Goal: Find specific page/section: Find specific page/section

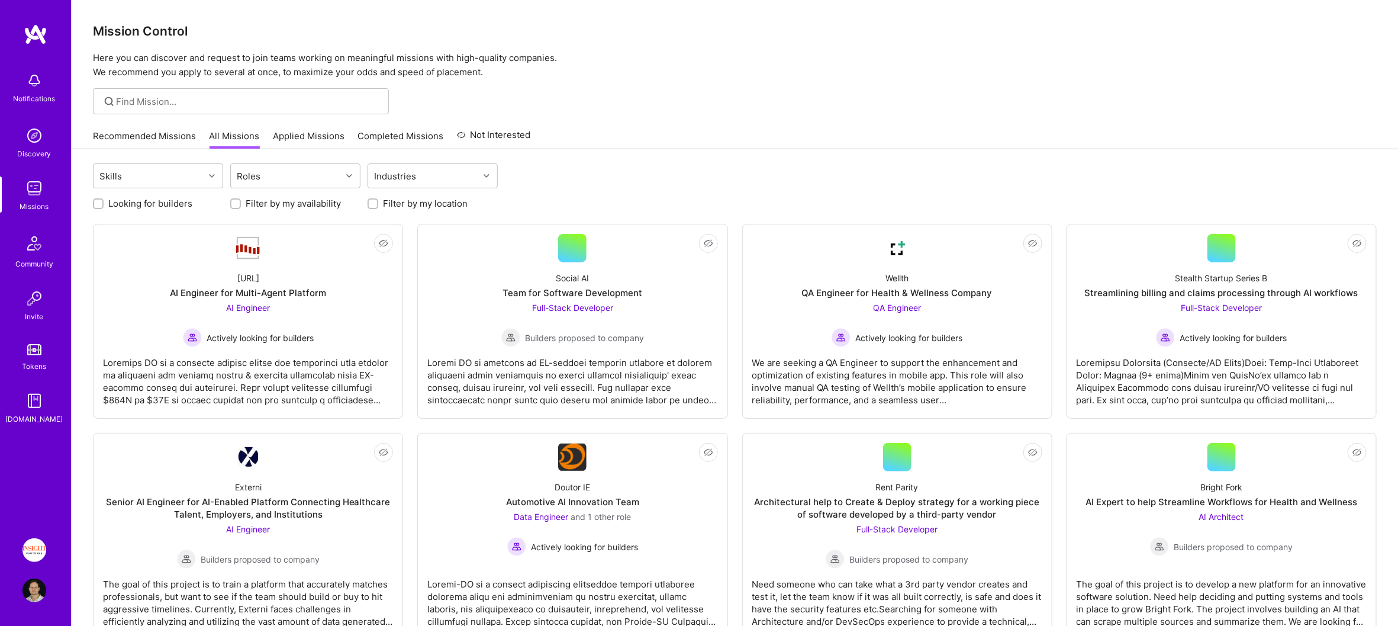
drag, startPoint x: 28, startPoint y: 534, endPoint x: 44, endPoint y: 538, distance: 16.5
click at [30, 534] on div "Notifications Discovery Missions Community Invite Tokens [DOMAIN_NAME] Insight …" at bounding box center [35, 313] width 71 height 626
click at [45, 538] on link "Insight Partners: Data & AI - Sourcing" at bounding box center [35, 550] width 30 height 24
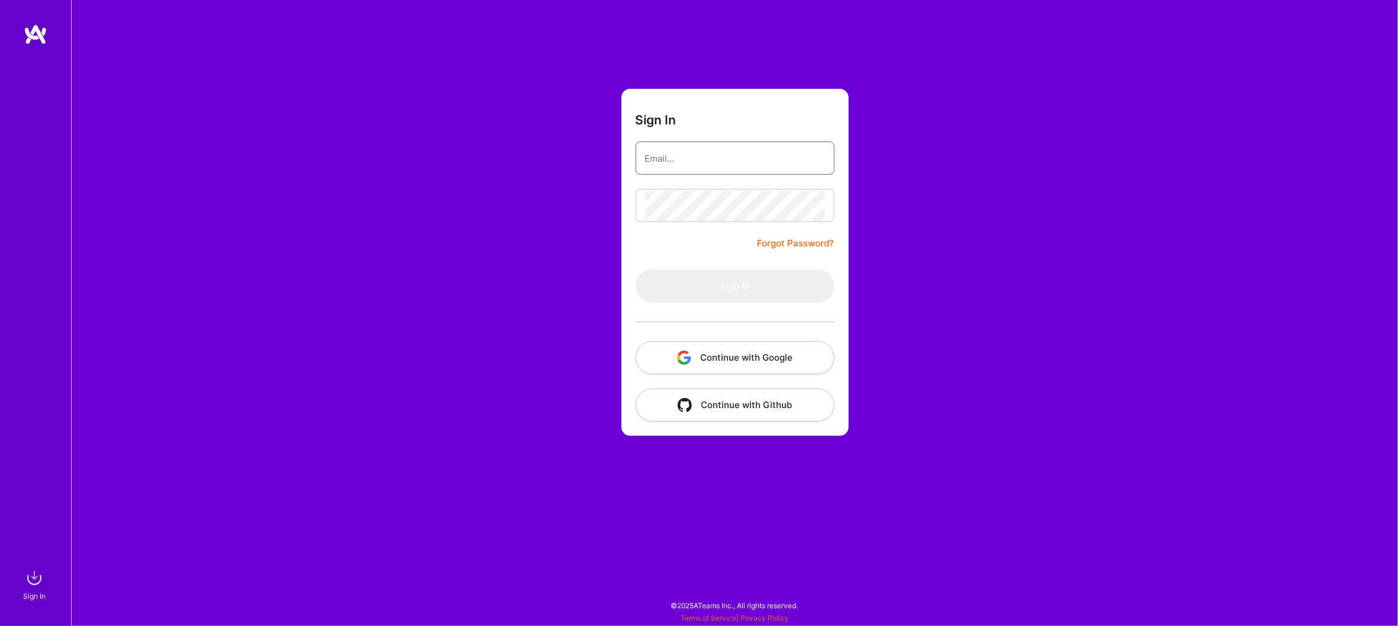
type input "[EMAIL_ADDRESS][DOMAIN_NAME]"
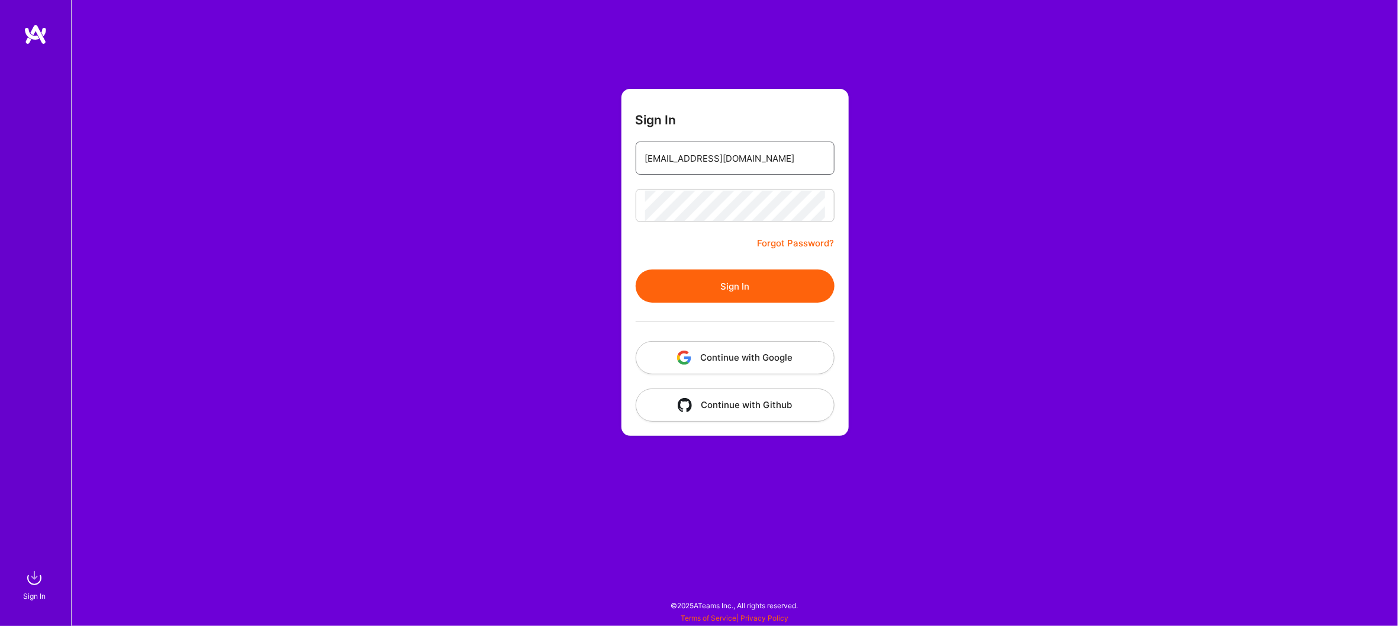
click at [703, 165] on input "thomasjohnbarr@gmail.com" at bounding box center [735, 158] width 180 height 30
click at [781, 282] on button "Sign In" at bounding box center [735, 285] width 199 height 33
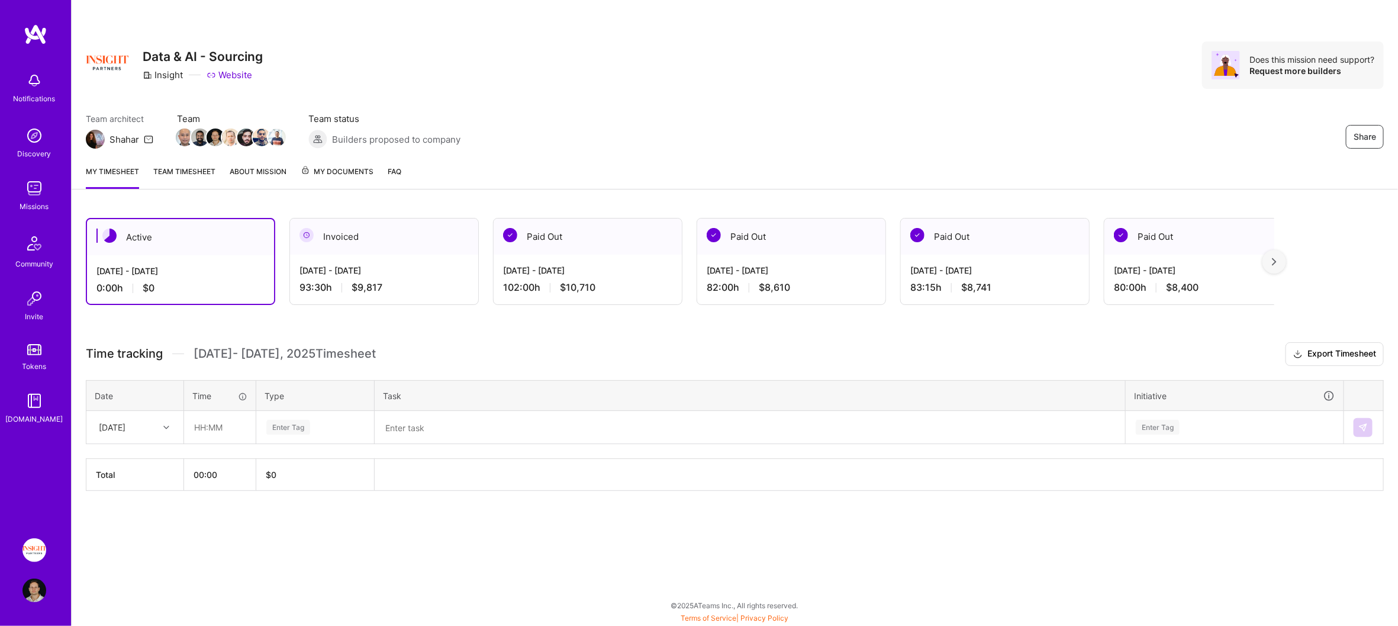
click at [411, 250] on div "Invoiced" at bounding box center [384, 236] width 188 height 36
